Goal: Download file/media

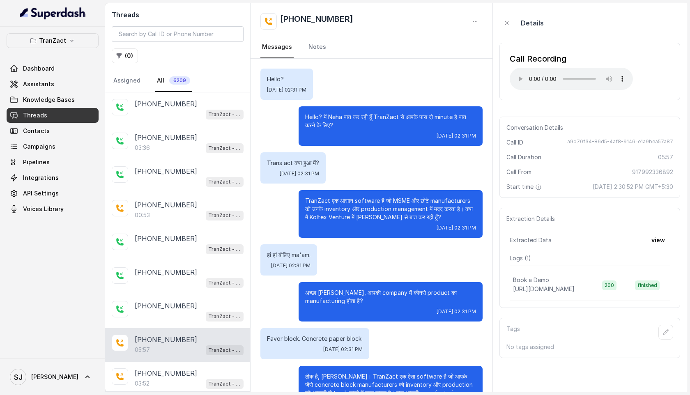
scroll to position [2035, 0]
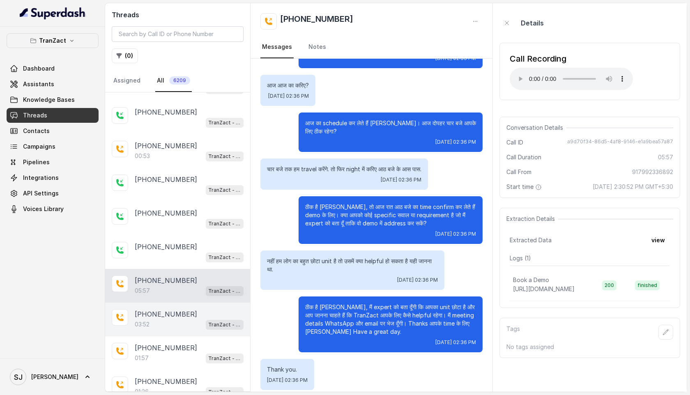
click at [156, 319] on div "03:52 TranZact - Outbound Call Assistant" at bounding box center [189, 324] width 109 height 11
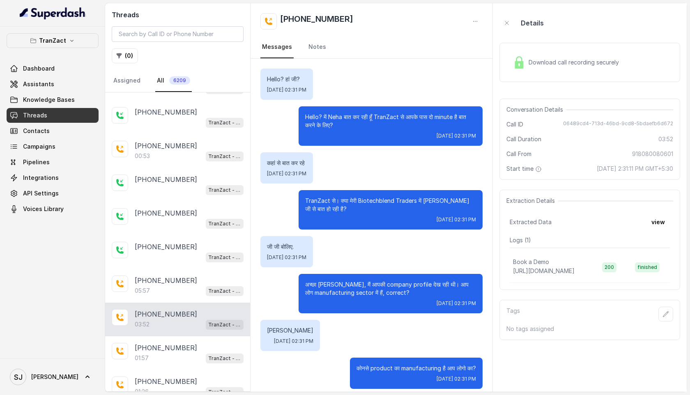
click at [550, 65] on span "Download call recording securely" at bounding box center [575, 62] width 94 height 8
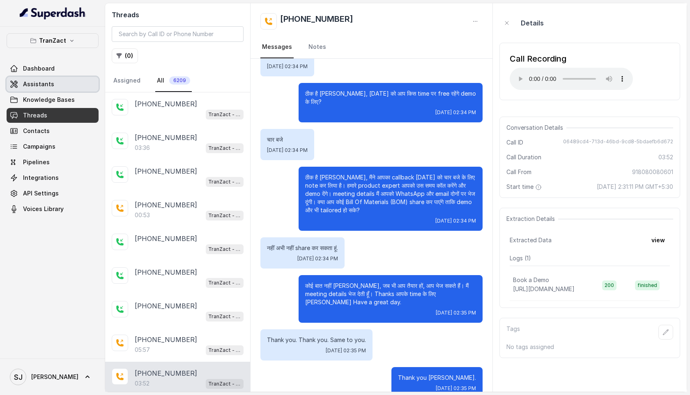
click at [39, 83] on span "Assistants" at bounding box center [38, 84] width 31 height 8
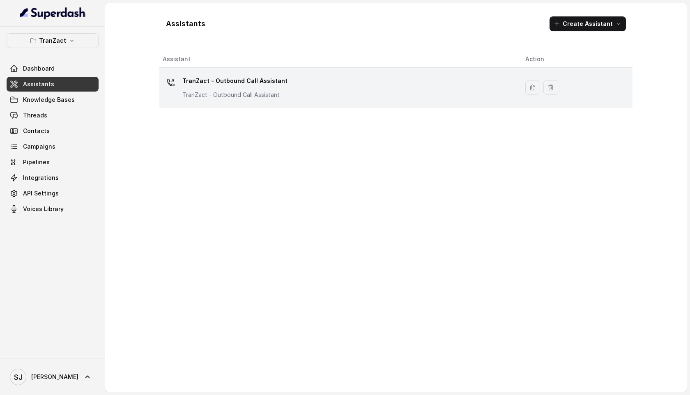
click at [211, 79] on p "TranZact - Outbound Call Assistant" at bounding box center [234, 80] width 105 height 13
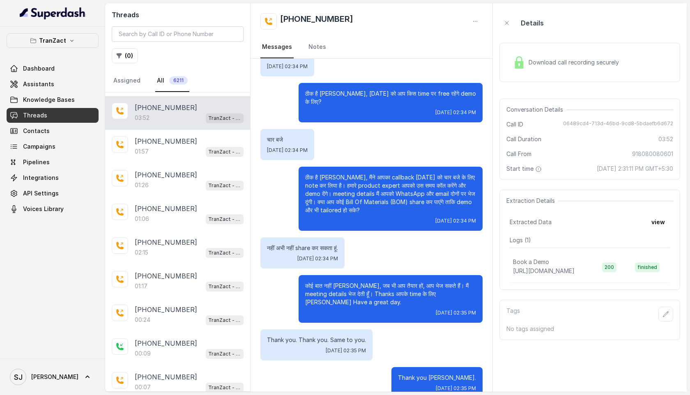
scroll to position [335, 0]
